Goal: Transaction & Acquisition: Purchase product/service

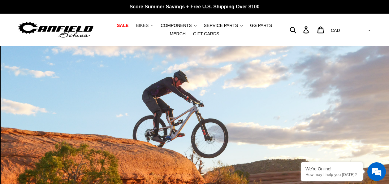
click at [140, 27] on span "BIKES" at bounding box center [142, 25] width 13 height 5
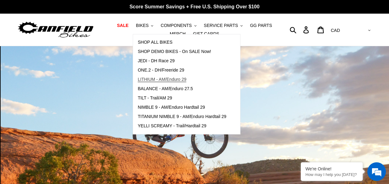
click at [153, 80] on span "LITHIUM - AM/Enduro 29" at bounding box center [162, 79] width 49 height 5
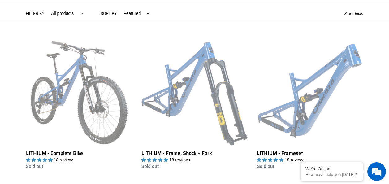
scroll to position [160, 0]
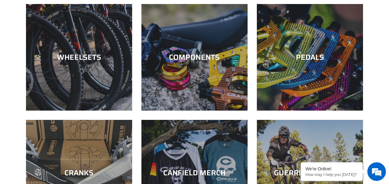
scroll to position [482, 0]
